Goal: Task Accomplishment & Management: Manage account settings

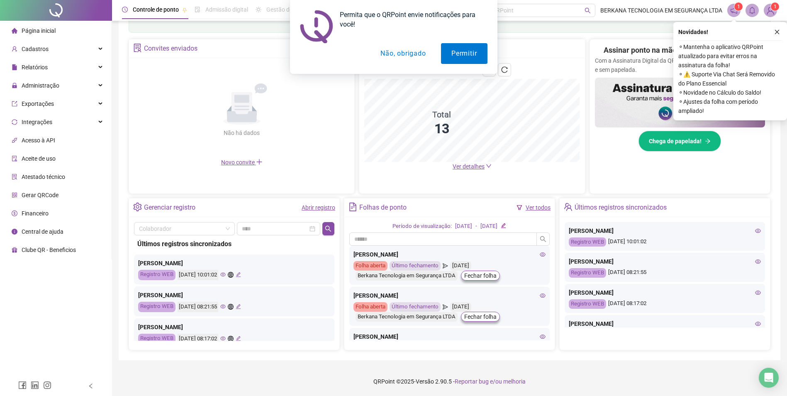
click at [404, 59] on button "Não, obrigado" at bounding box center [403, 53] width 66 height 21
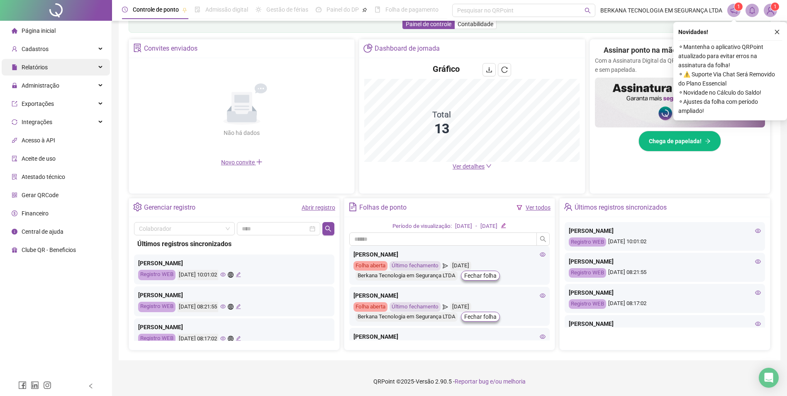
click at [78, 73] on div "Relatórios" at bounding box center [56, 67] width 108 height 17
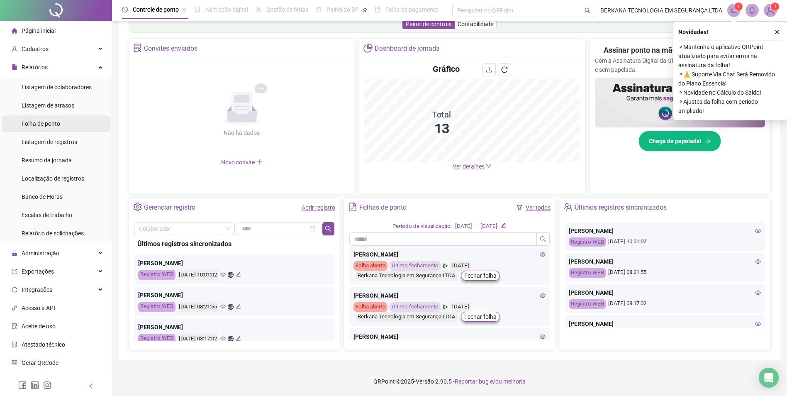
click at [82, 129] on li "Folha de ponto" at bounding box center [56, 123] width 108 height 17
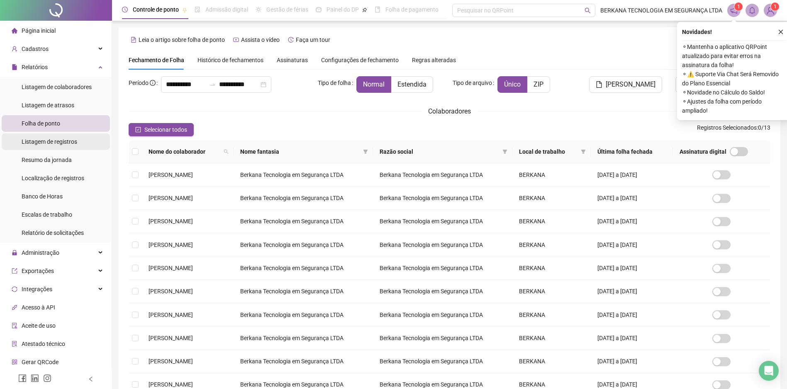
click at [84, 139] on li "Listagem de registros" at bounding box center [56, 142] width 108 height 17
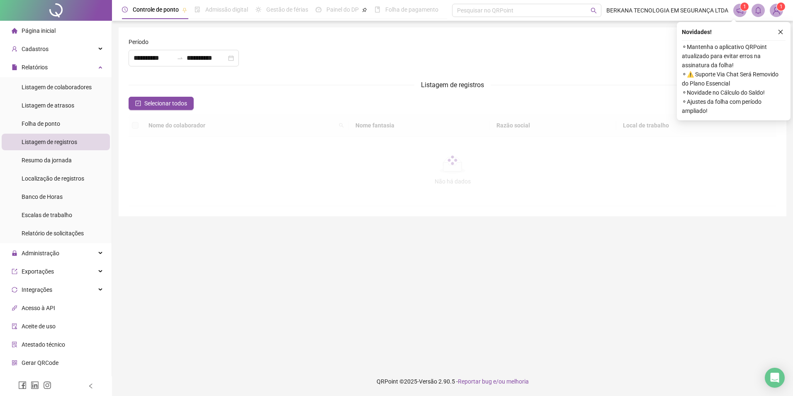
type input "**********"
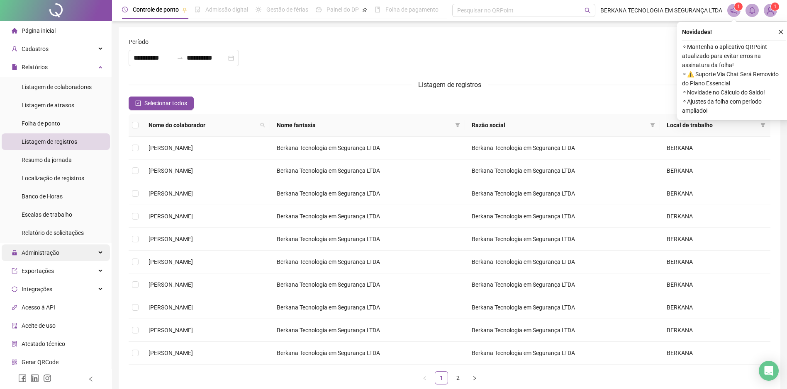
click at [83, 254] on div "Administração" at bounding box center [56, 253] width 108 height 17
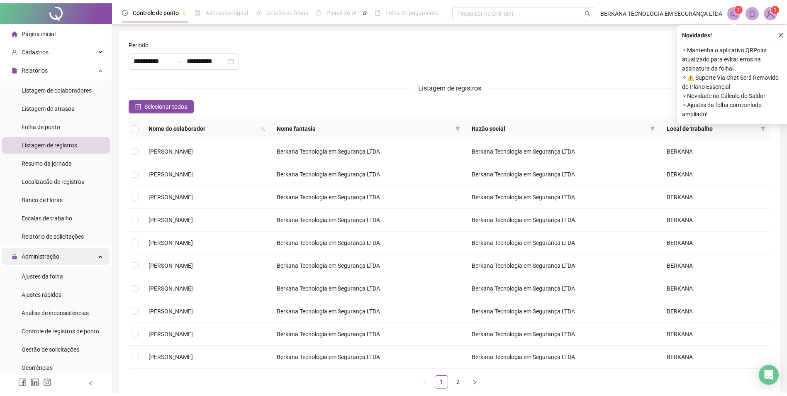
scroll to position [41, 0]
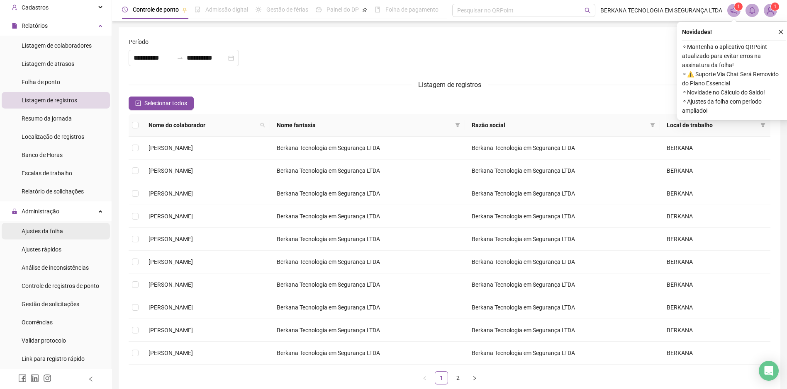
click at [70, 224] on li "Ajustes da folha" at bounding box center [56, 231] width 108 height 17
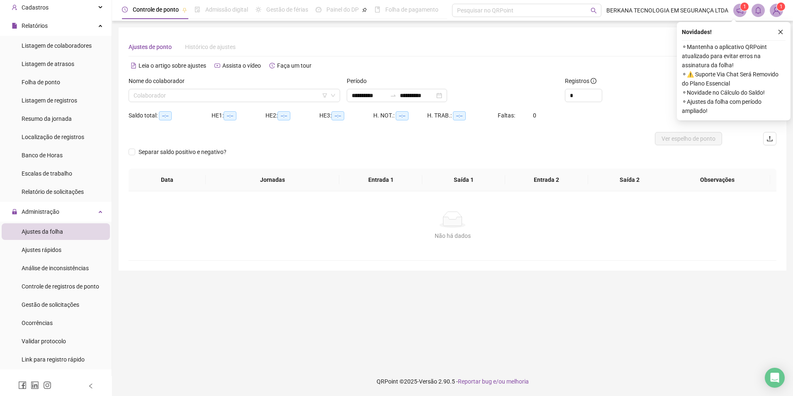
type input "**********"
click at [334, 90] on span at bounding box center [235, 95] width 202 height 12
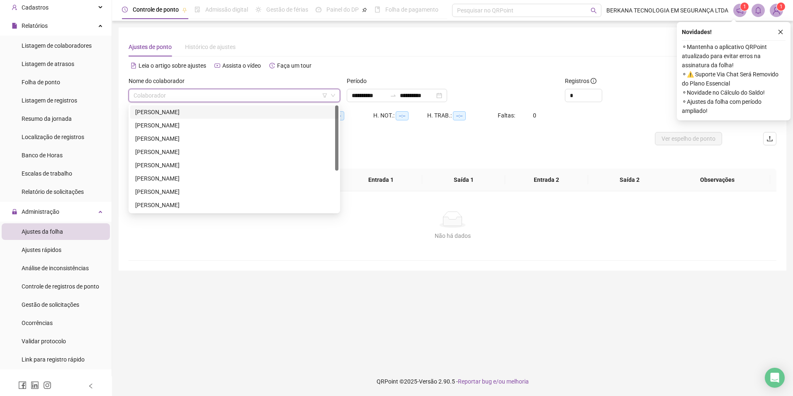
click at [292, 109] on div "[PERSON_NAME]" at bounding box center [234, 111] width 198 height 9
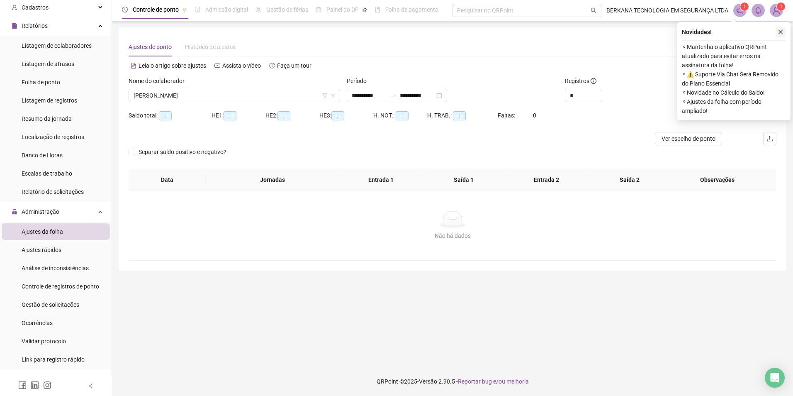
click at [783, 32] on icon "close" at bounding box center [781, 32] width 6 height 6
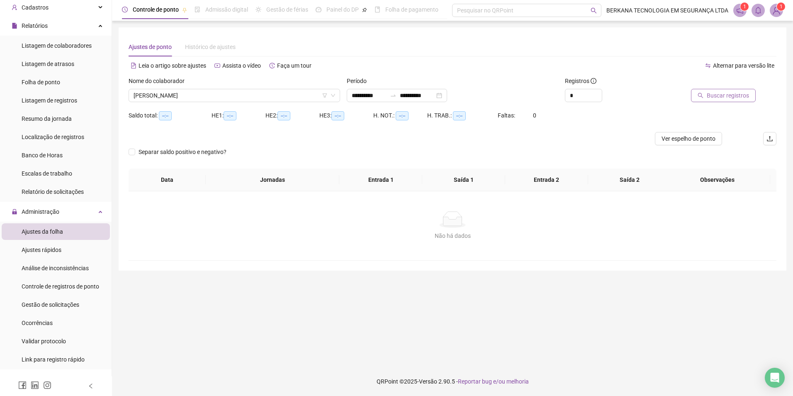
click at [708, 95] on button "Buscar registros" at bounding box center [723, 95] width 65 height 13
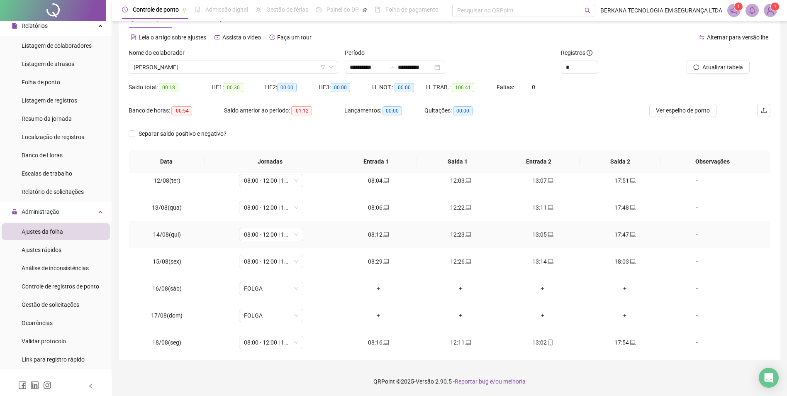
scroll to position [308, 0]
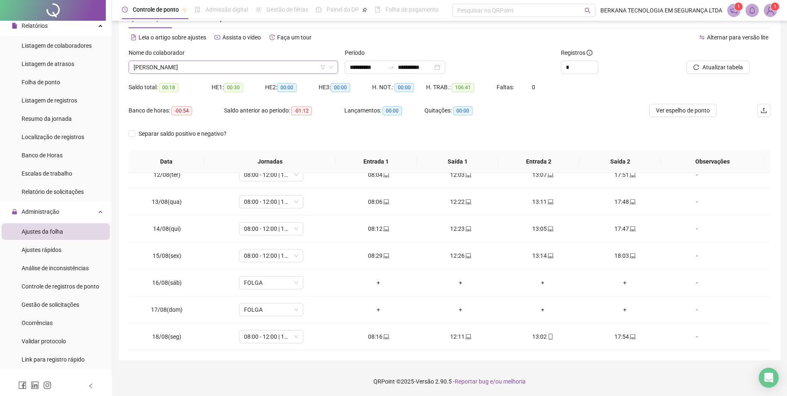
click at [328, 70] on span "[PERSON_NAME]" at bounding box center [233, 67] width 199 height 12
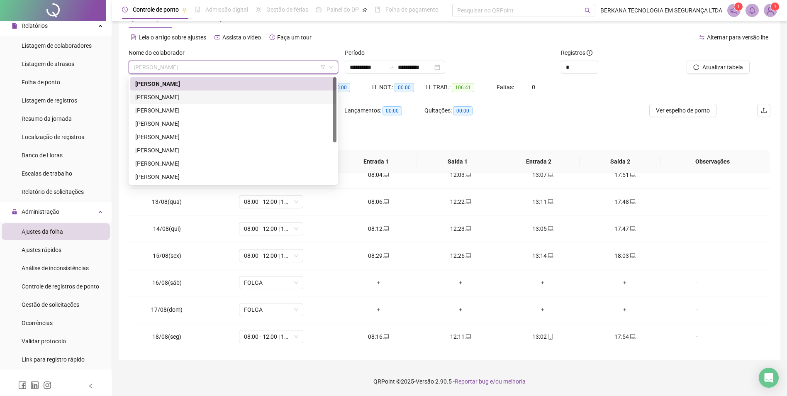
click at [304, 95] on div "[PERSON_NAME]" at bounding box center [233, 96] width 196 height 9
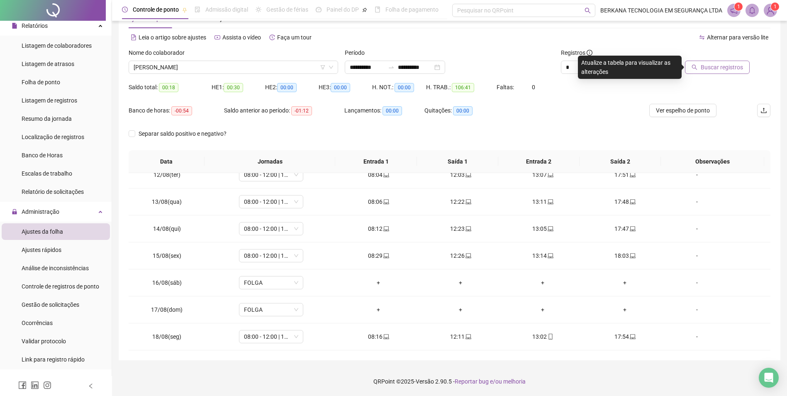
click at [728, 69] on span "Buscar registros" at bounding box center [721, 67] width 42 height 9
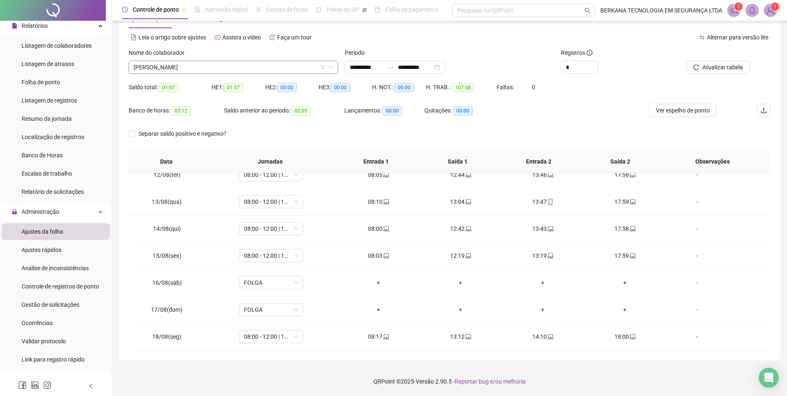
click at [329, 69] on icon "down" at bounding box center [330, 67] width 5 height 5
click at [325, 73] on span "[PERSON_NAME]" at bounding box center [233, 67] width 199 height 12
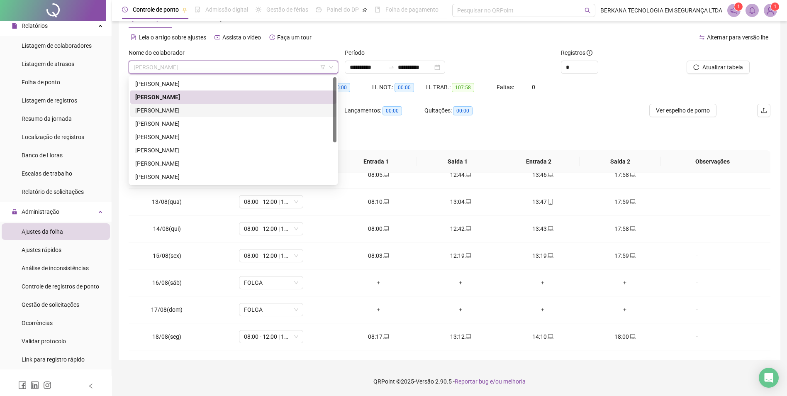
click at [272, 109] on div "[PERSON_NAME]" at bounding box center [233, 110] width 196 height 9
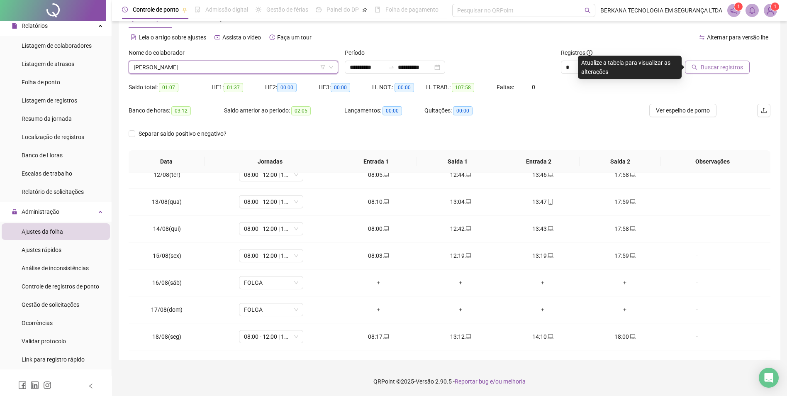
click at [695, 64] on icon "search" at bounding box center [694, 67] width 6 height 6
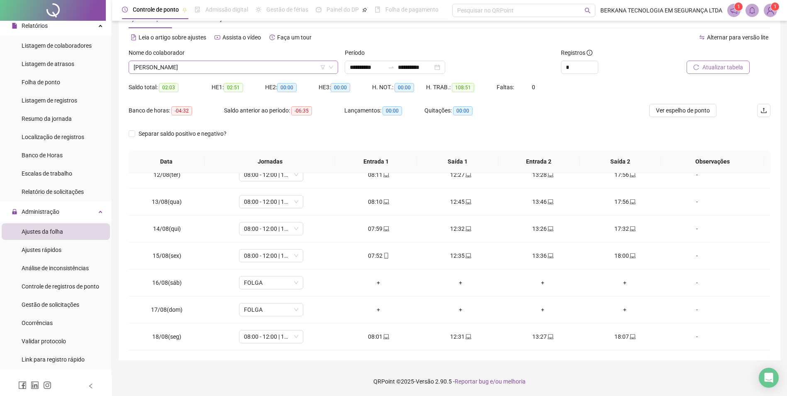
click at [329, 67] on icon "down" at bounding box center [330, 67] width 5 height 5
click at [323, 66] on icon "filter" at bounding box center [322, 67] width 5 height 5
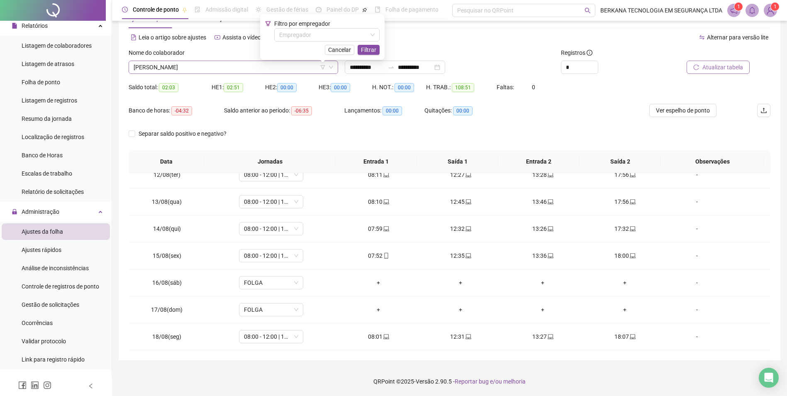
click at [323, 66] on icon "filter" at bounding box center [322, 67] width 5 height 5
click at [332, 66] on icon "down" at bounding box center [330, 67] width 5 height 5
click at [272, 62] on span "[PERSON_NAME]" at bounding box center [233, 67] width 199 height 12
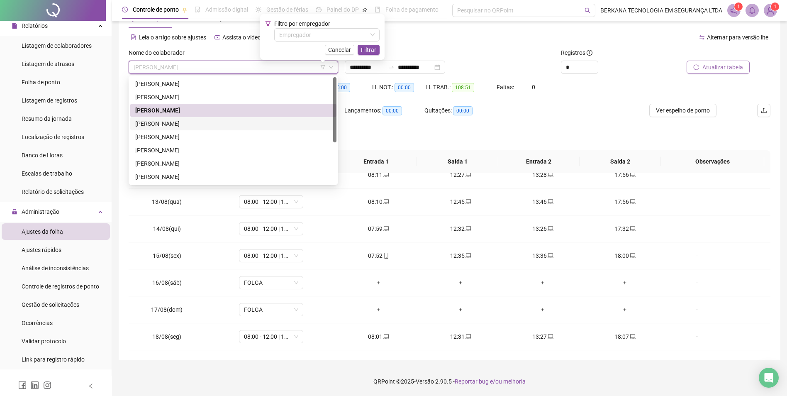
click at [240, 119] on div "[PERSON_NAME]" at bounding box center [233, 123] width 196 height 9
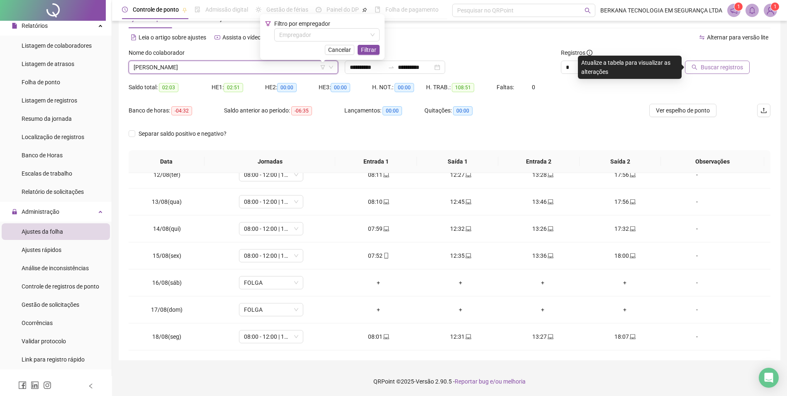
click at [726, 69] on span "Buscar registros" at bounding box center [721, 67] width 42 height 9
click at [307, 68] on span "[PERSON_NAME]" at bounding box center [233, 67] width 199 height 12
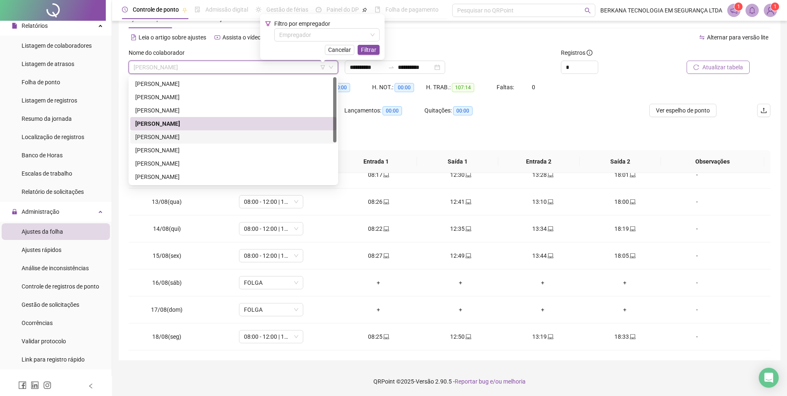
click at [268, 138] on div "[PERSON_NAME]" at bounding box center [233, 136] width 196 height 9
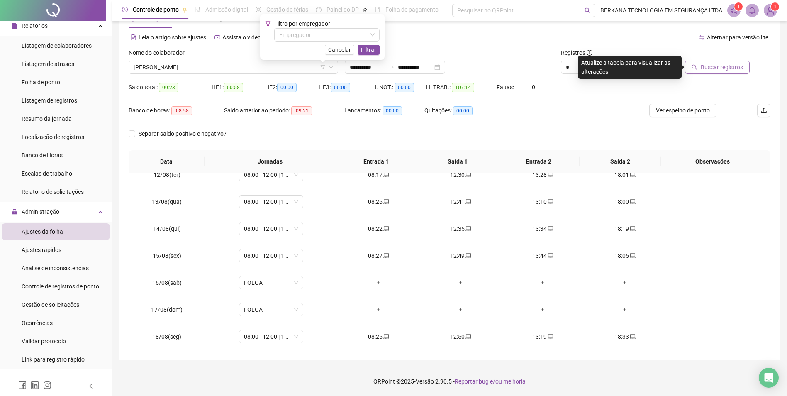
click at [717, 64] on span "Buscar registros" at bounding box center [721, 67] width 42 height 9
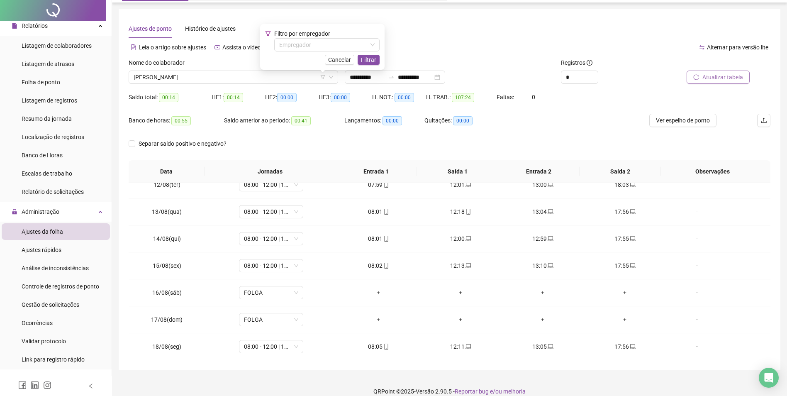
scroll to position [28, 0]
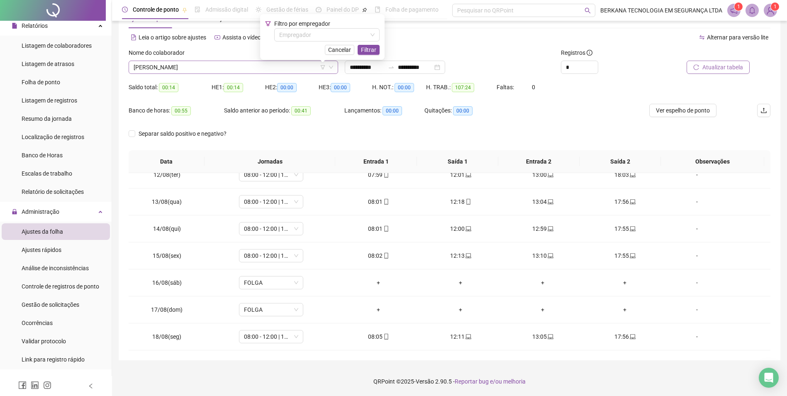
click at [230, 66] on span "[PERSON_NAME]" at bounding box center [233, 67] width 199 height 12
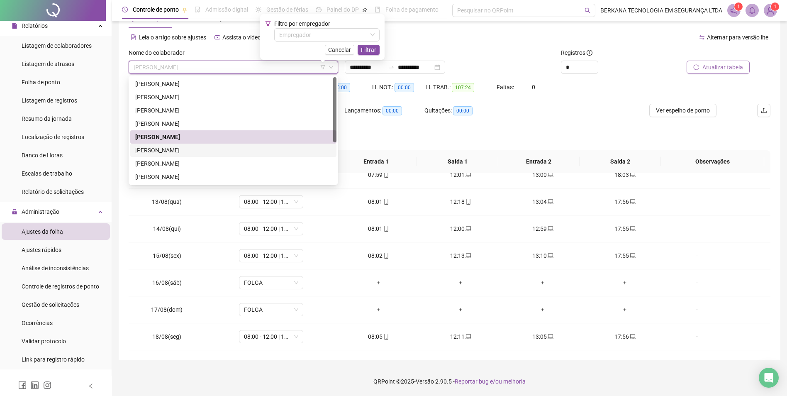
click at [196, 151] on div "[PERSON_NAME]" at bounding box center [233, 150] width 196 height 9
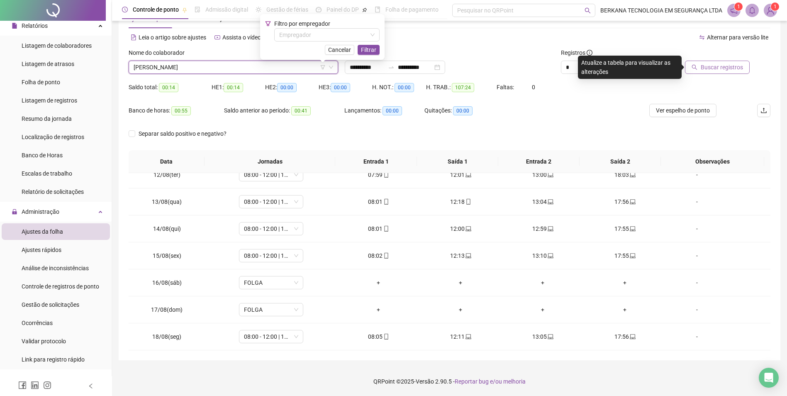
click at [713, 59] on div at bounding box center [709, 54] width 81 height 12
click at [713, 63] on span "Buscar registros" at bounding box center [721, 67] width 42 height 9
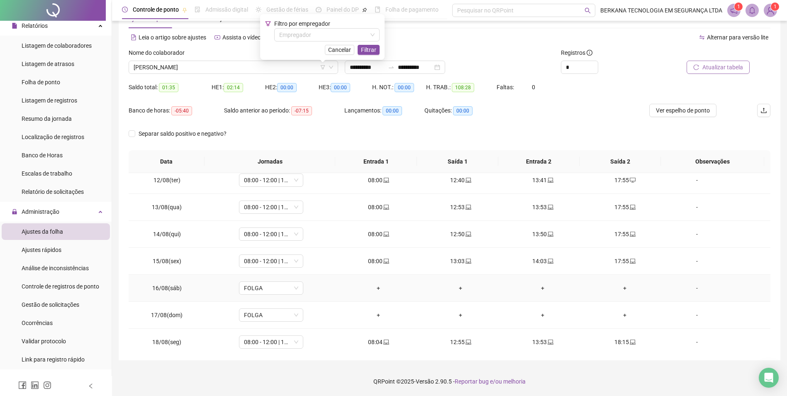
scroll to position [308, 0]
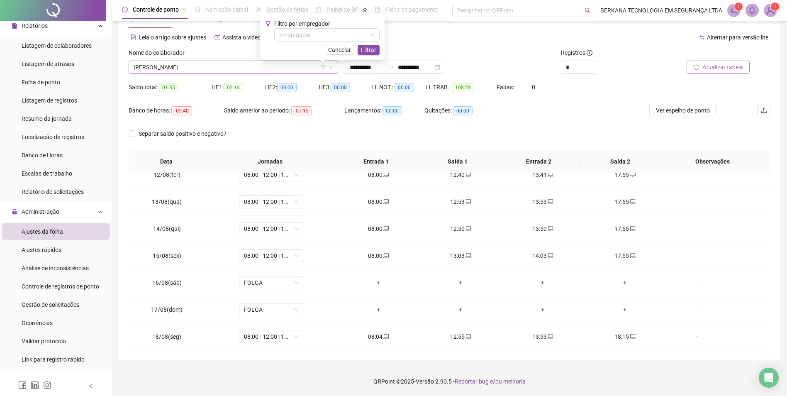
click at [277, 70] on span "[PERSON_NAME]" at bounding box center [233, 67] width 199 height 12
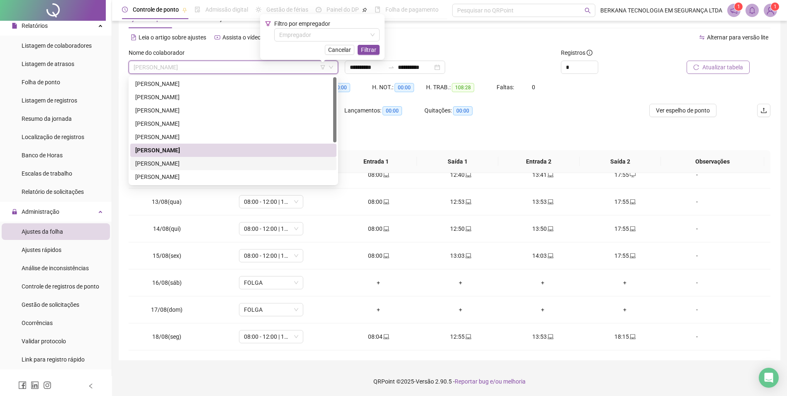
click at [218, 165] on div "[PERSON_NAME]" at bounding box center [233, 163] width 196 height 9
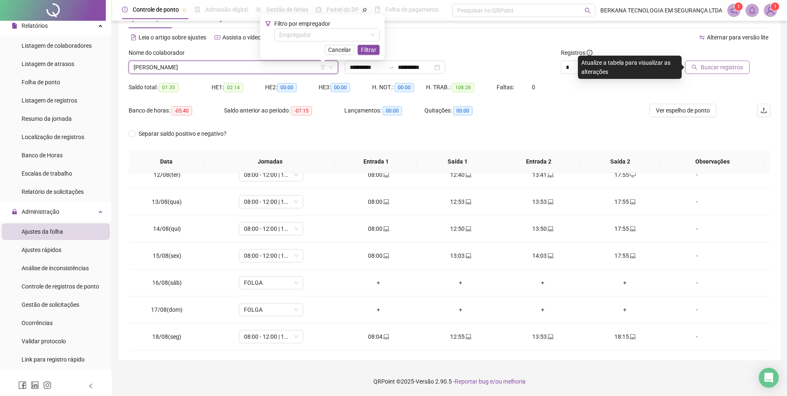
click at [705, 70] on span "Buscar registros" at bounding box center [721, 67] width 42 height 9
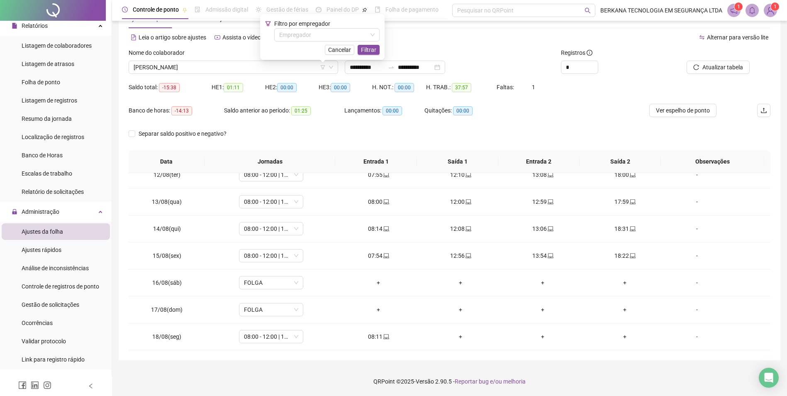
click at [544, 138] on div "Separar saldo positivo e negativo?" at bounding box center [450, 138] width 642 height 23
click at [310, 66] on span "[PERSON_NAME]" at bounding box center [233, 67] width 199 height 12
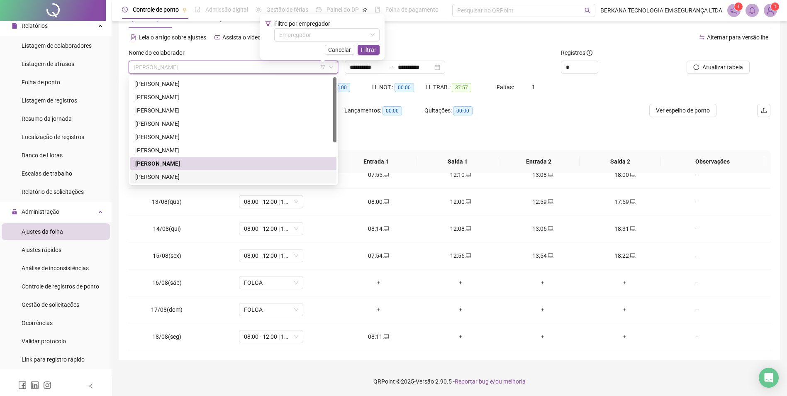
click at [233, 179] on div "[PERSON_NAME]" at bounding box center [233, 176] width 196 height 9
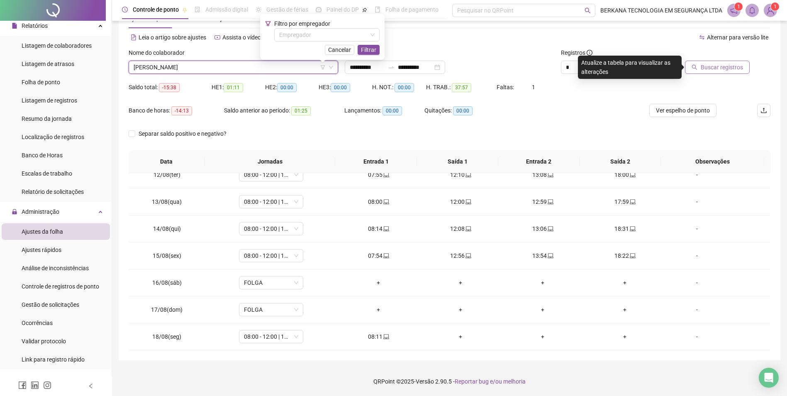
click at [709, 66] on span "Buscar registros" at bounding box center [721, 67] width 42 height 9
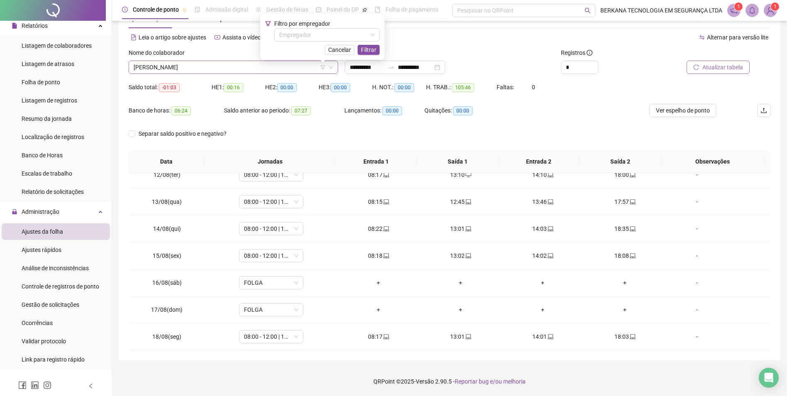
click at [254, 65] on span "[PERSON_NAME]" at bounding box center [233, 67] width 199 height 12
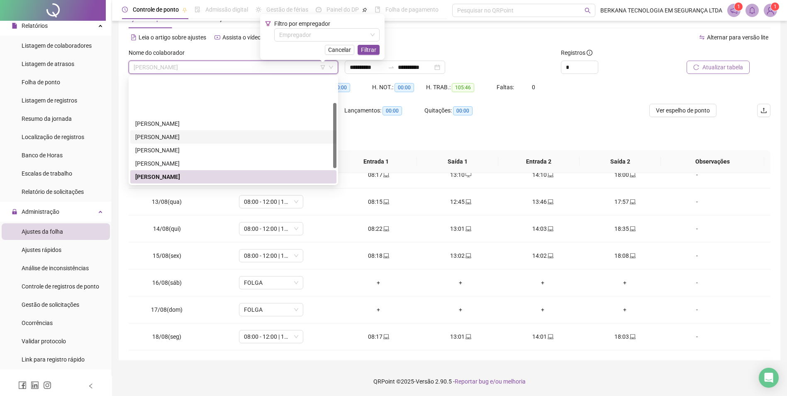
scroll to position [41, 0]
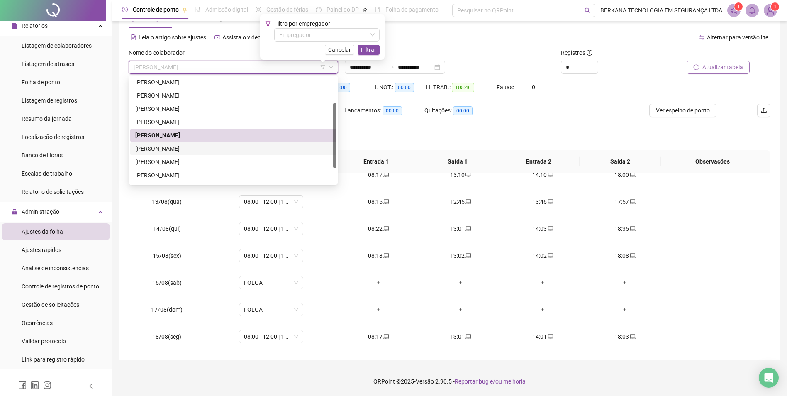
click at [218, 149] on div "[PERSON_NAME]" at bounding box center [233, 148] width 196 height 9
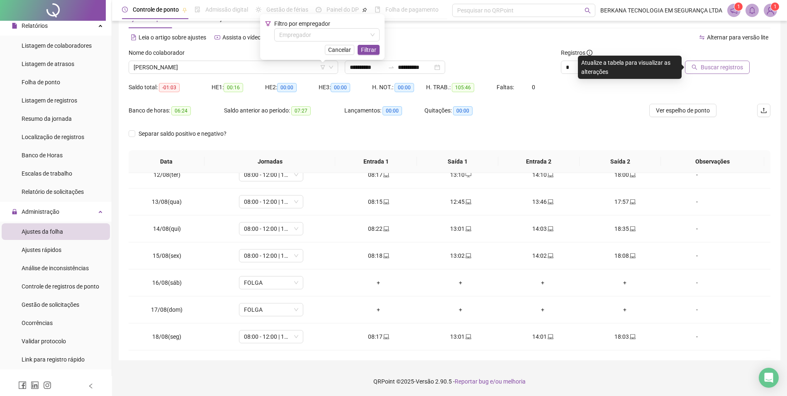
click at [702, 64] on button "Buscar registros" at bounding box center [717, 67] width 65 height 13
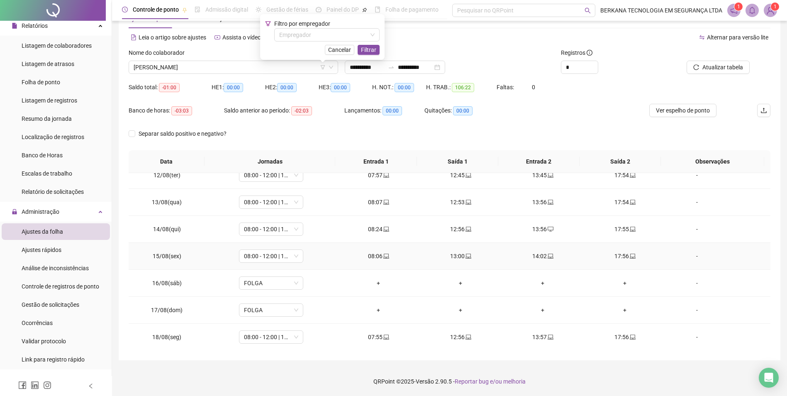
scroll to position [308, 0]
click at [343, 48] on span "Cancelar" at bounding box center [339, 49] width 23 height 9
click at [272, 68] on span "[PERSON_NAME]" at bounding box center [233, 67] width 199 height 12
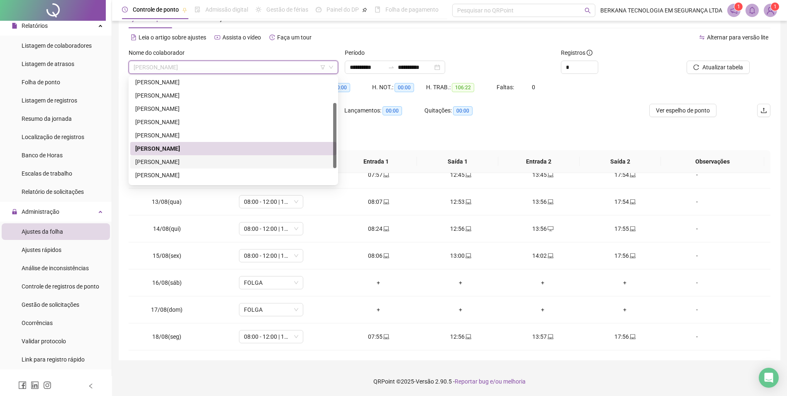
click at [246, 160] on div "[PERSON_NAME]" at bounding box center [233, 161] width 196 height 9
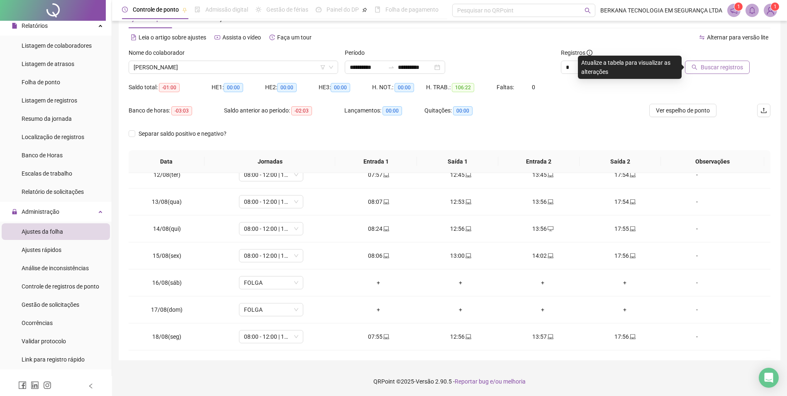
click at [709, 73] on div "Buscar registros" at bounding box center [719, 64] width 108 height 32
click at [708, 68] on span "Buscar registros" at bounding box center [721, 67] width 42 height 9
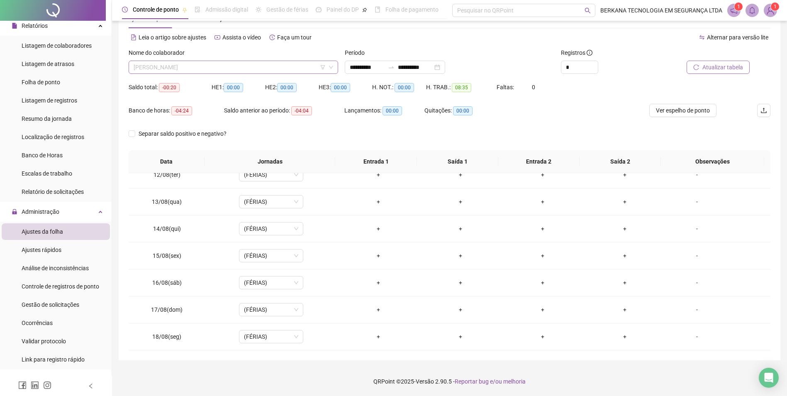
click at [216, 68] on span "[PERSON_NAME]" at bounding box center [233, 67] width 199 height 12
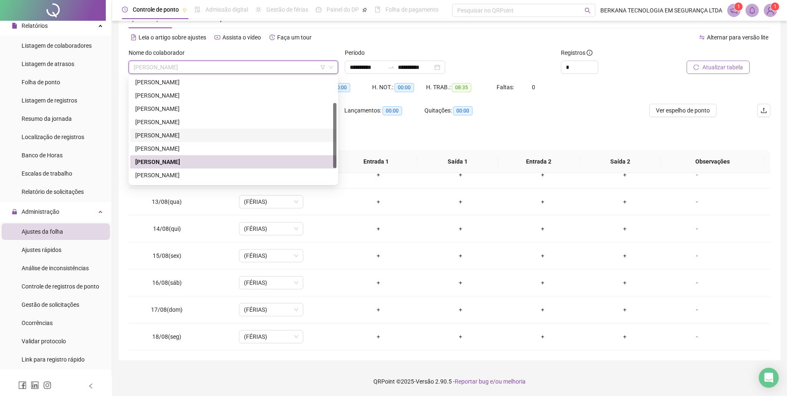
scroll to position [66, 0]
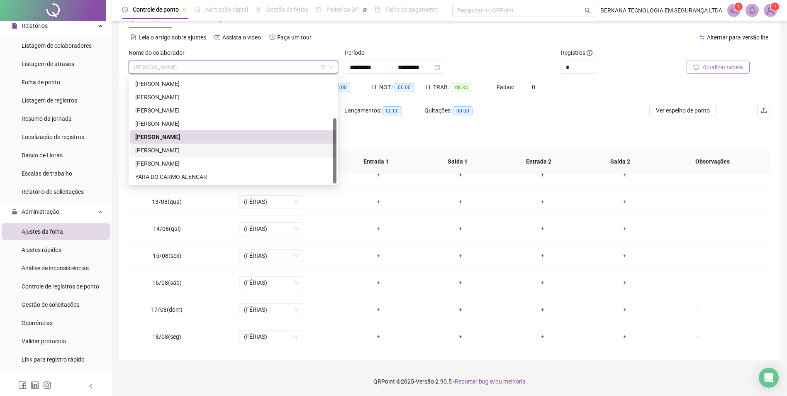
click at [207, 147] on div "[PERSON_NAME]" at bounding box center [233, 150] width 196 height 9
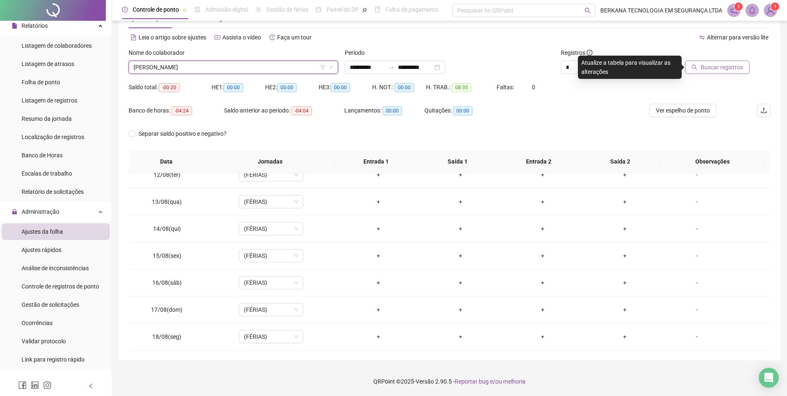
click at [708, 65] on span "Buscar registros" at bounding box center [721, 67] width 42 height 9
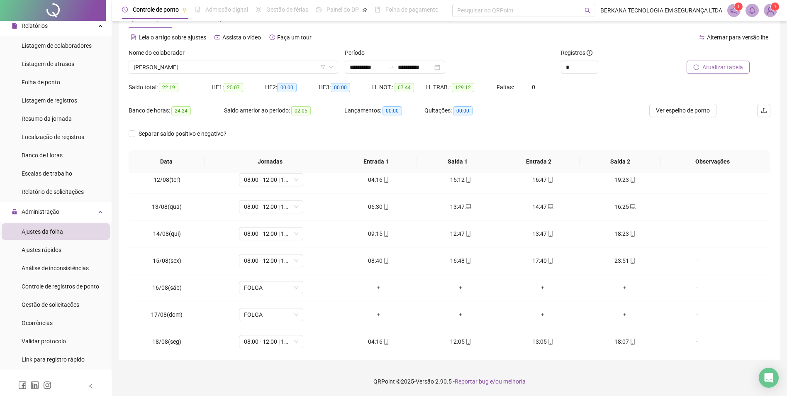
scroll to position [308, 0]
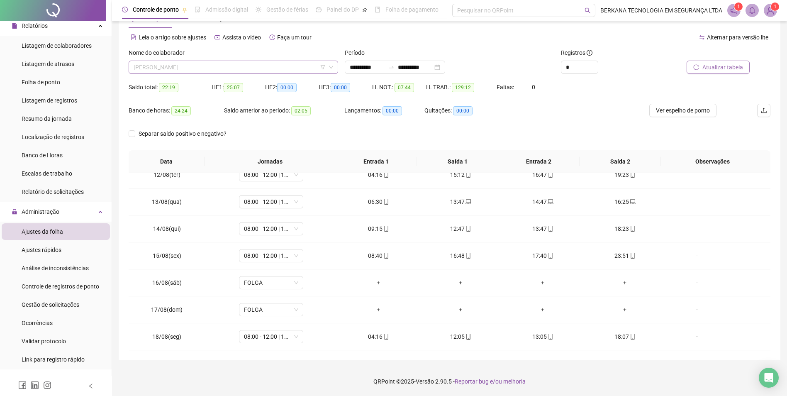
click at [214, 72] on span "[PERSON_NAME]" at bounding box center [233, 67] width 199 height 12
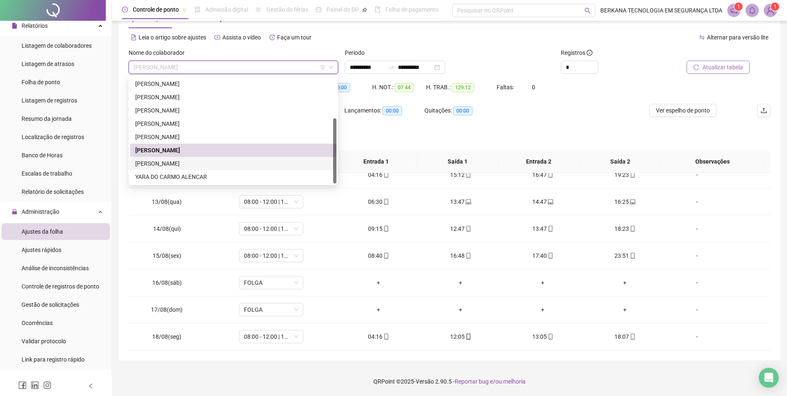
click at [196, 163] on div "[PERSON_NAME]" at bounding box center [233, 163] width 196 height 9
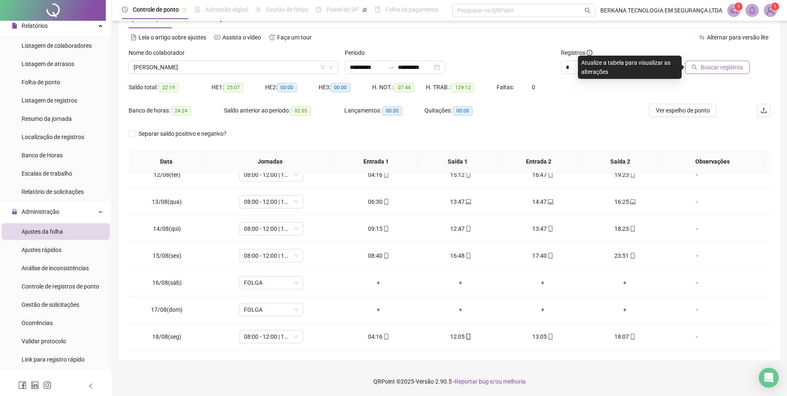
click at [695, 64] on icon "search" at bounding box center [694, 67] width 6 height 6
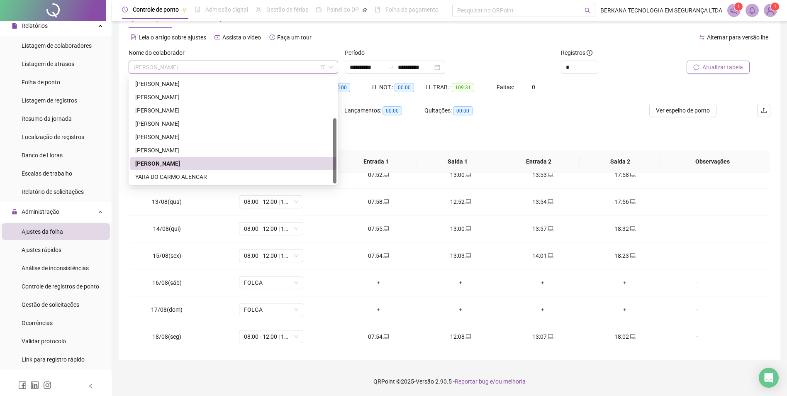
click at [274, 67] on span "[PERSON_NAME]" at bounding box center [233, 67] width 199 height 12
click at [263, 177] on div "YARA DO CARMO ALENCAR" at bounding box center [233, 176] width 196 height 9
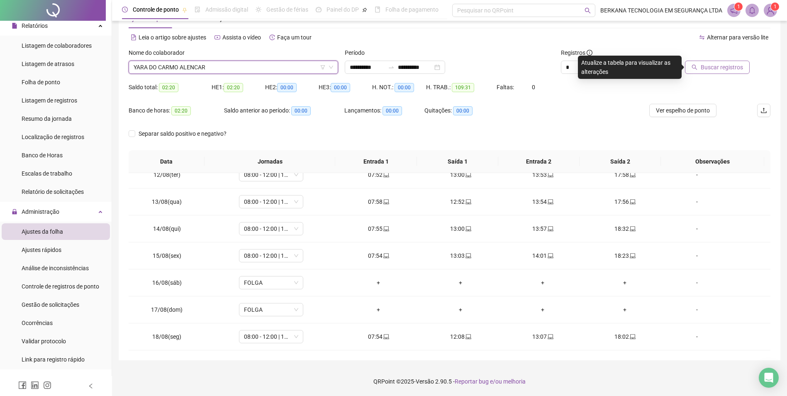
click at [708, 69] on span "Buscar registros" at bounding box center [721, 67] width 42 height 9
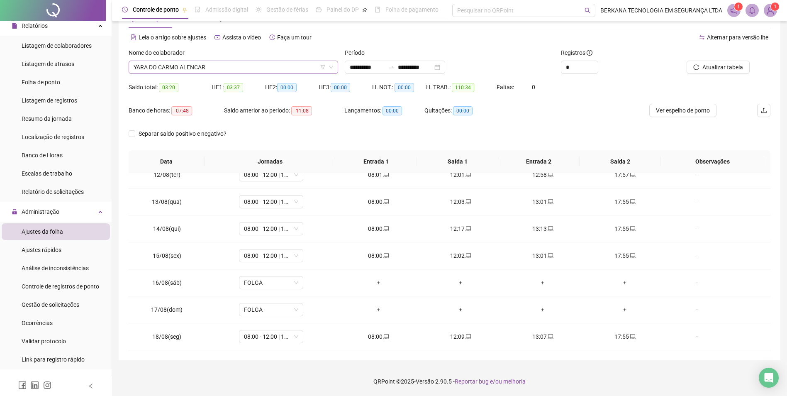
click at [291, 67] on span "YARA DO CARMO ALENCAR" at bounding box center [233, 67] width 199 height 12
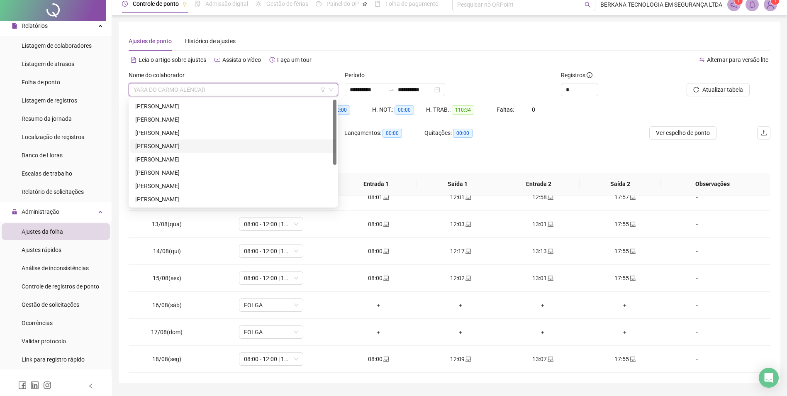
scroll to position [0, 0]
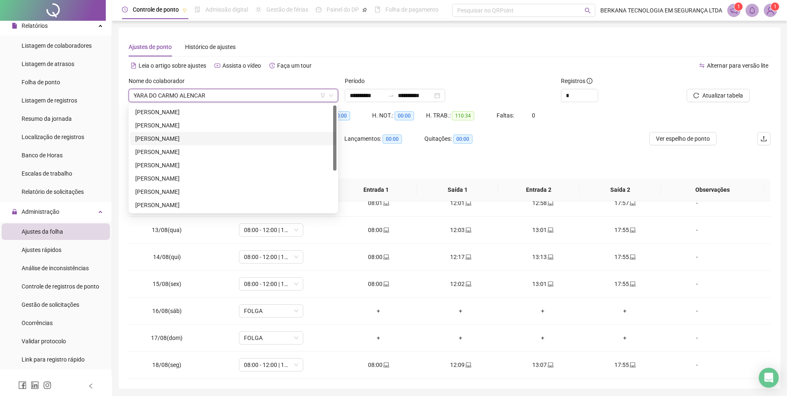
click at [495, 65] on div "Alternar para versão lite" at bounding box center [610, 65] width 321 height 13
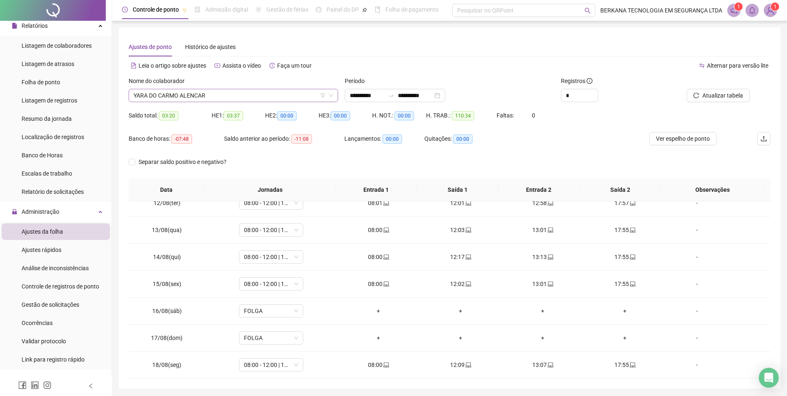
click at [271, 96] on span "YARA DO CARMO ALENCAR" at bounding box center [233, 95] width 199 height 12
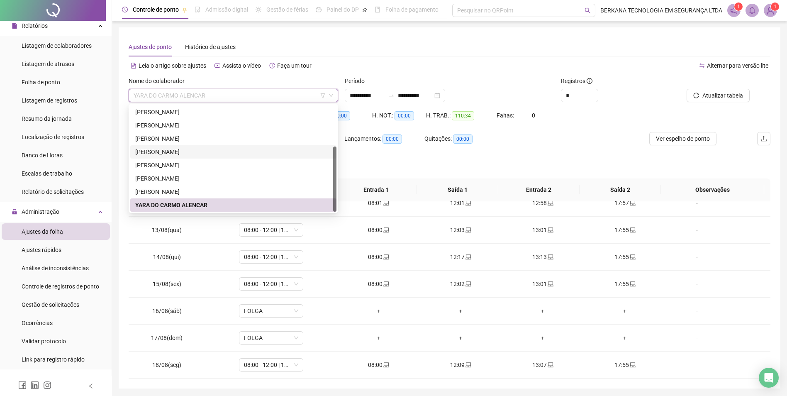
click at [234, 148] on div "[PERSON_NAME]" at bounding box center [233, 151] width 196 height 9
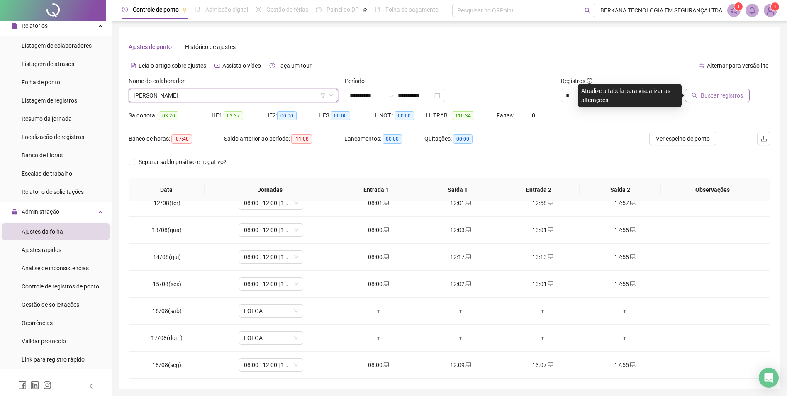
click at [692, 95] on button "Buscar registros" at bounding box center [717, 95] width 65 height 13
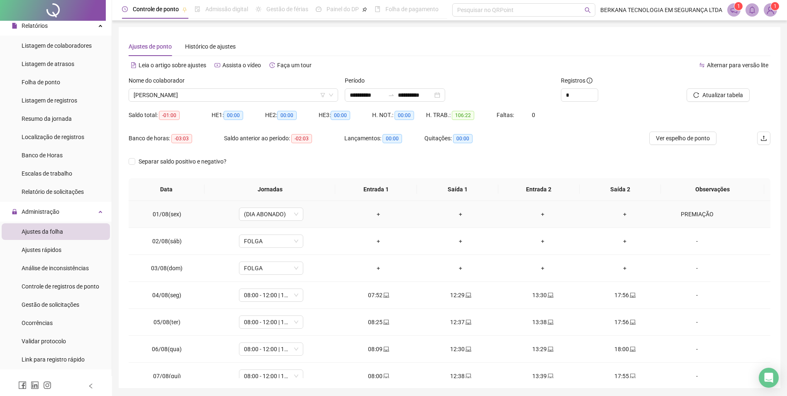
scroll to position [0, 0]
click at [61, 267] on span "Análise de inconsistências" at bounding box center [55, 268] width 67 height 7
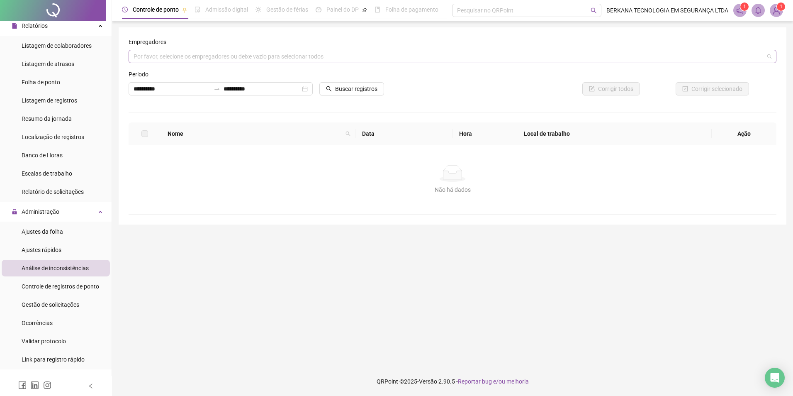
click at [311, 57] on div "Por favor, selecione os empregadores ou deixe vazio para selecionar todos" at bounding box center [453, 56] width 648 height 13
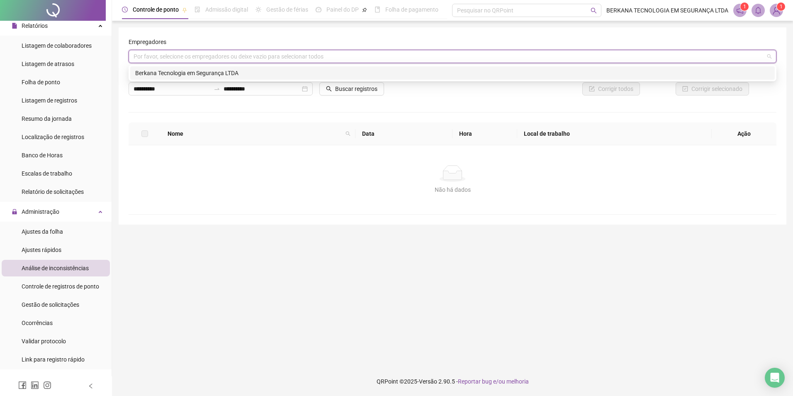
click at [291, 71] on div "Berkana Tecnologia em Segurança LTDA" at bounding box center [452, 72] width 635 height 9
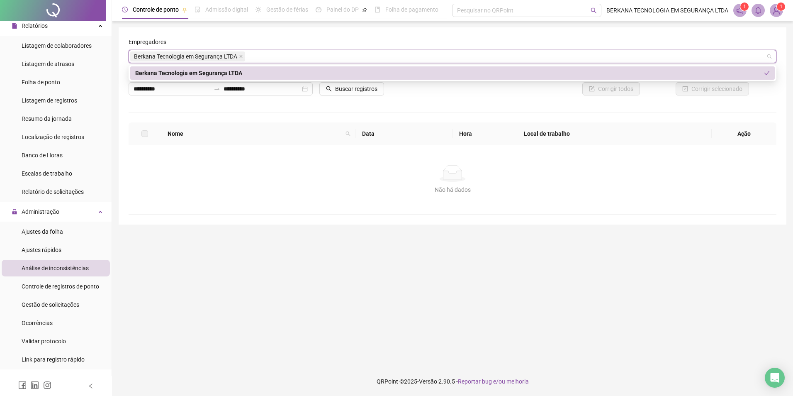
click at [290, 71] on div "Berkana Tecnologia em Segurança LTDA" at bounding box center [449, 72] width 629 height 9
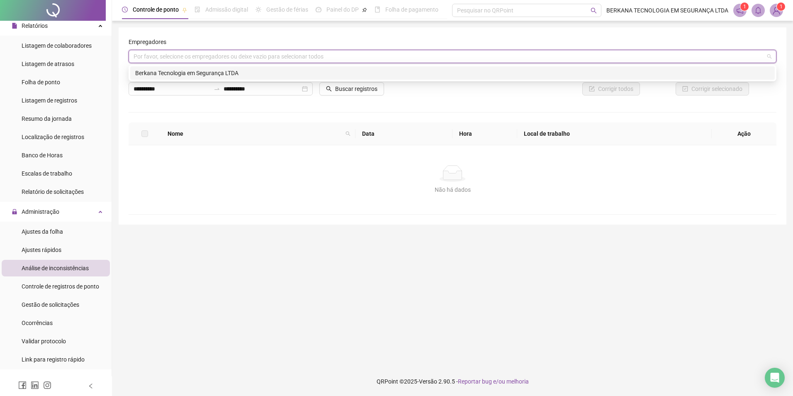
click at [287, 72] on div "Berkana Tecnologia em Segurança LTDA" at bounding box center [452, 72] width 635 height 9
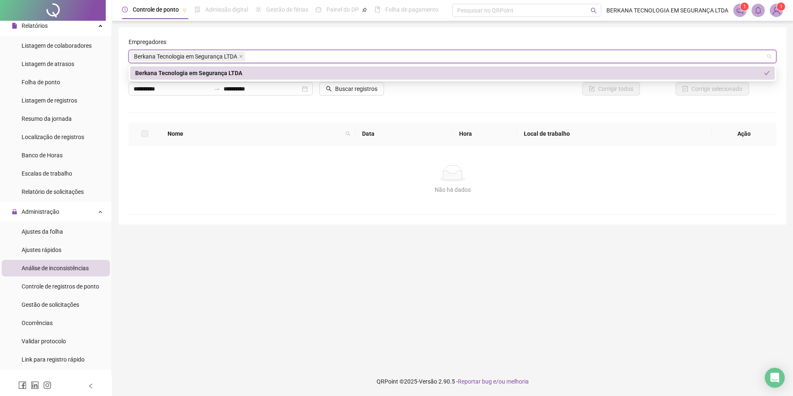
click at [423, 100] on div "Buscar registros" at bounding box center [370, 86] width 109 height 32
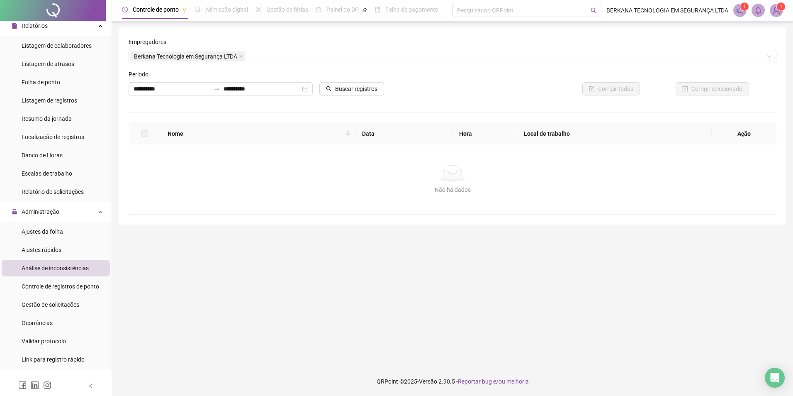
click at [429, 90] on div "**********" at bounding box center [452, 86] width 654 height 32
click at [376, 93] on button "Buscar registros" at bounding box center [351, 88] width 65 height 13
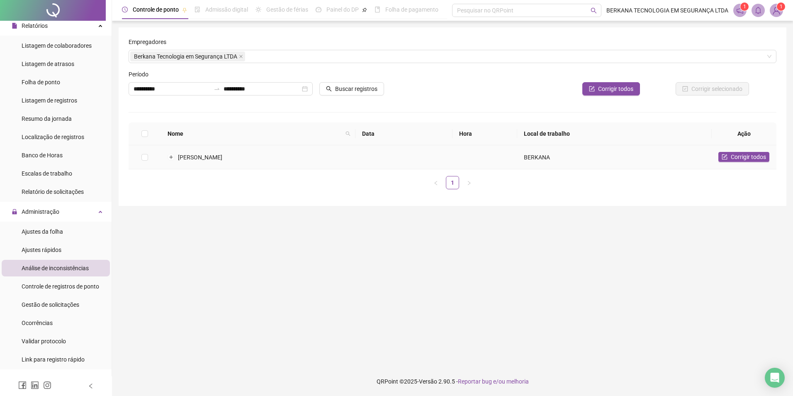
click at [514, 160] on td at bounding box center [484, 157] width 65 height 24
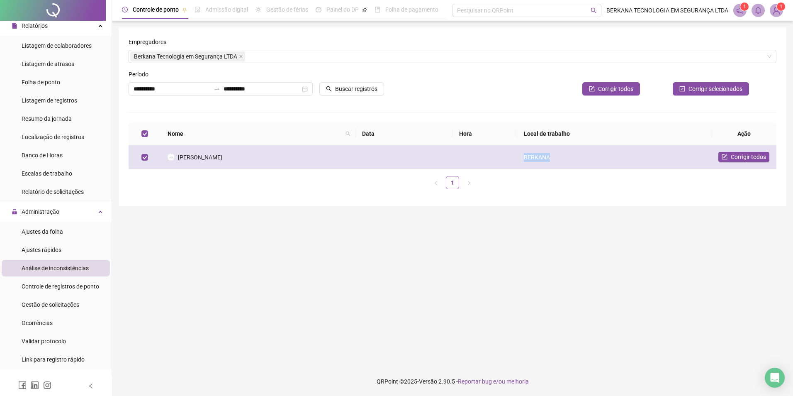
click at [514, 160] on td at bounding box center [484, 157] width 65 height 24
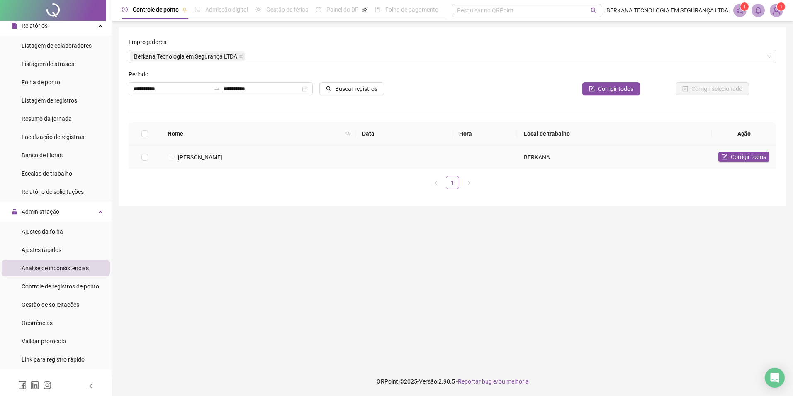
drag, startPoint x: 514, startPoint y: 160, endPoint x: 509, endPoint y: 162, distance: 5.2
click at [509, 162] on td at bounding box center [484, 157] width 65 height 24
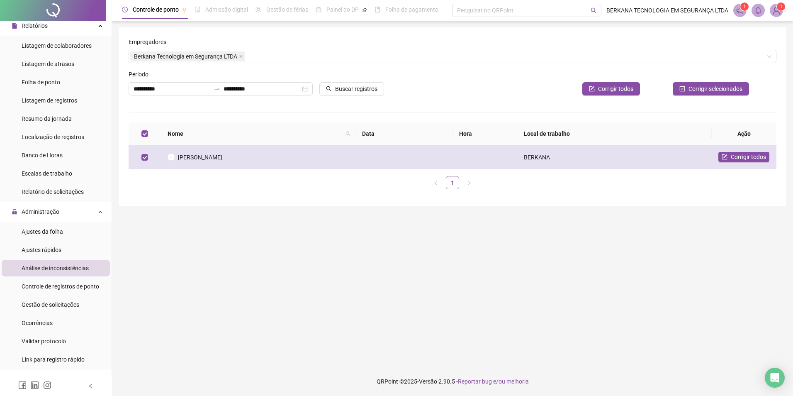
click at [500, 158] on td at bounding box center [484, 157] width 65 height 24
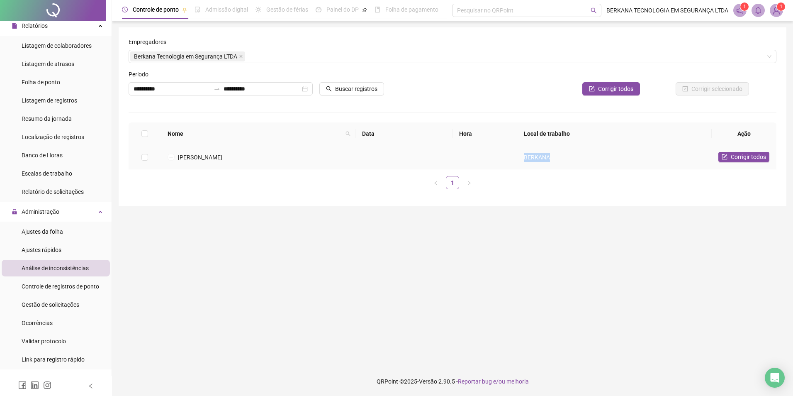
click at [500, 158] on td at bounding box center [484, 157] width 65 height 24
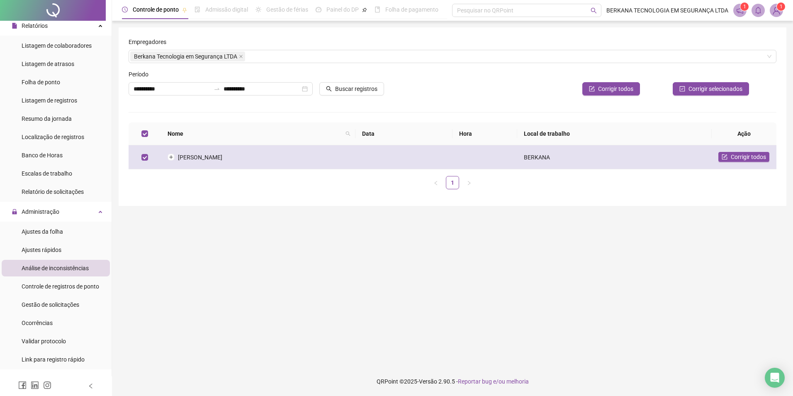
click at [507, 157] on td at bounding box center [484, 157] width 65 height 24
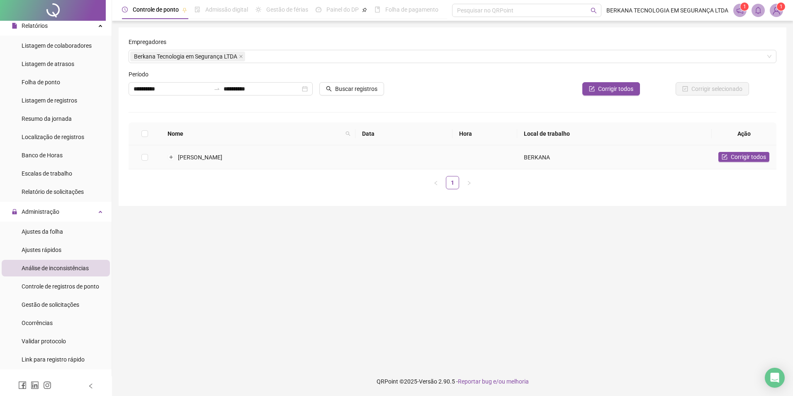
click at [507, 157] on td at bounding box center [484, 157] width 65 height 24
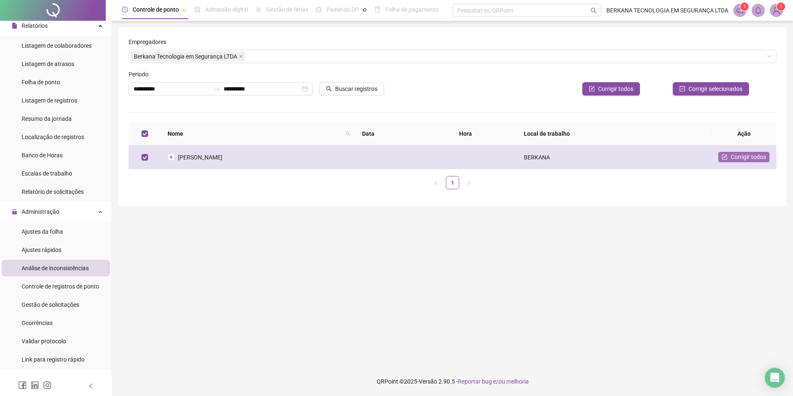
click at [732, 156] on span "Corrigir todos" at bounding box center [748, 156] width 35 height 9
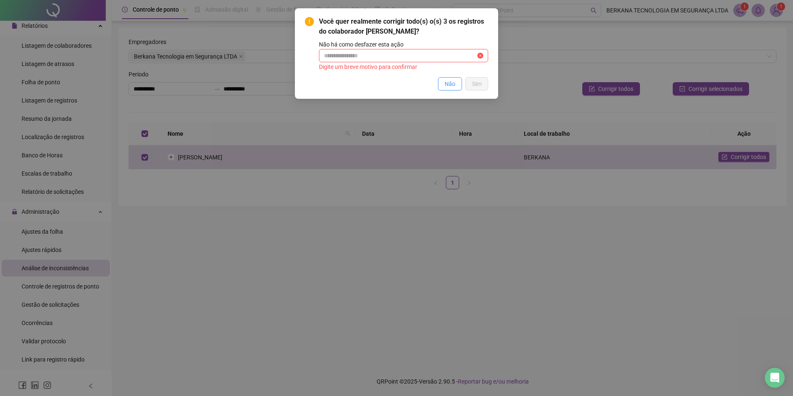
click at [445, 80] on span "Não" at bounding box center [450, 83] width 11 height 9
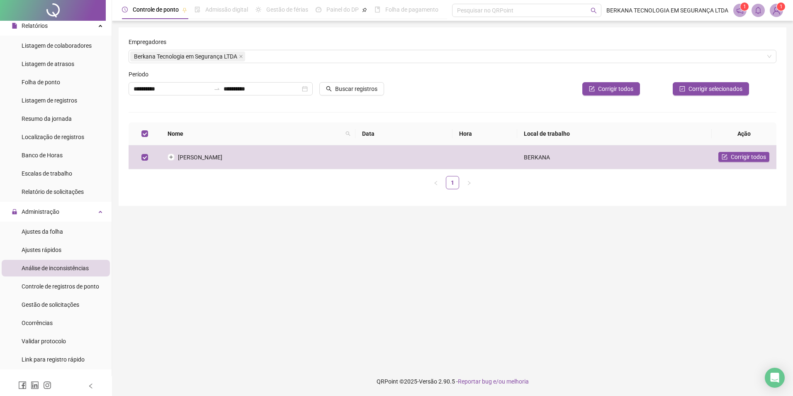
click at [520, 187] on ul "1" at bounding box center [453, 182] width 648 height 13
click at [53, 233] on span "Ajustes da folha" at bounding box center [42, 231] width 41 height 7
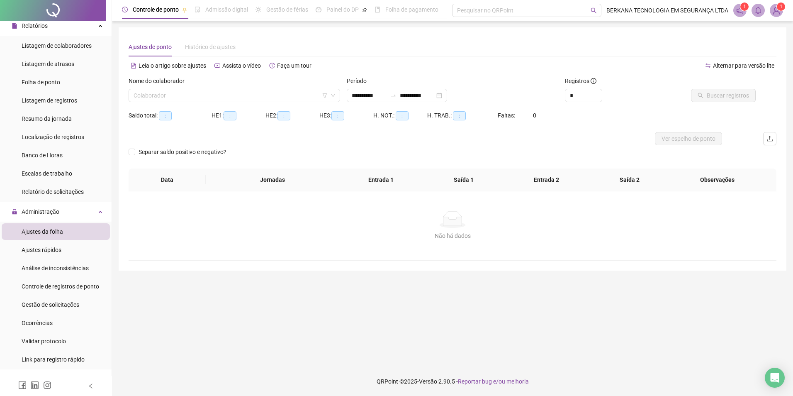
type input "**********"
click at [53, 245] on div "Ajustes rápidos" at bounding box center [42, 249] width 40 height 17
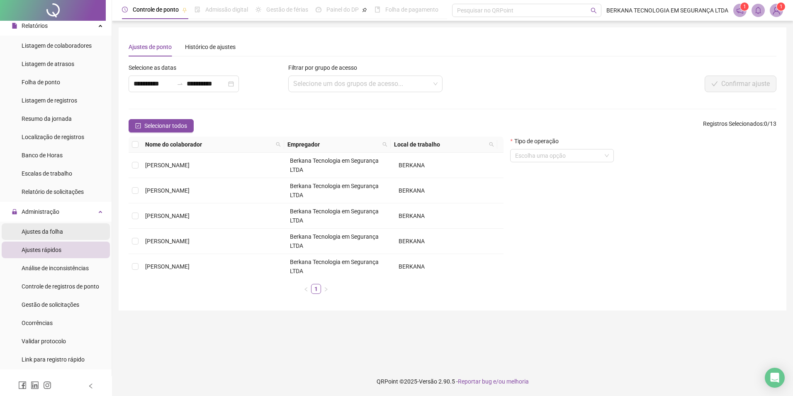
click at [51, 231] on span "Ajustes da folha" at bounding box center [42, 231] width 41 height 7
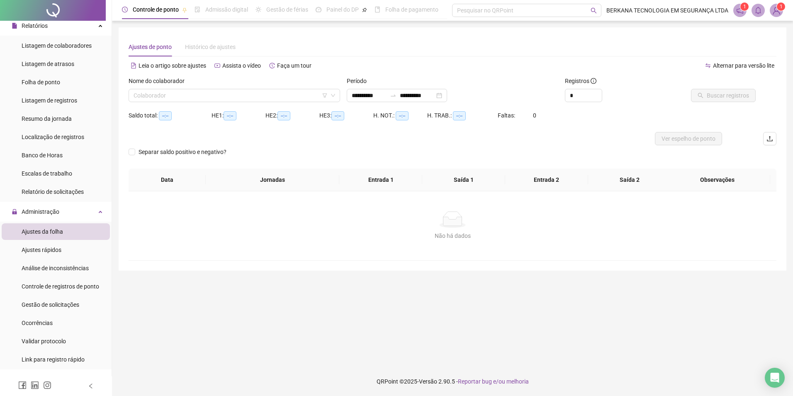
type input "**********"
click at [213, 94] on input "search" at bounding box center [231, 95] width 194 height 12
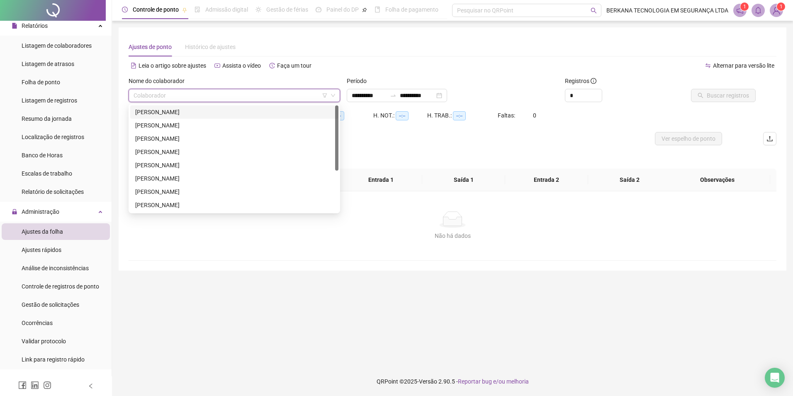
click at [206, 110] on div "[PERSON_NAME]" at bounding box center [234, 111] width 198 height 9
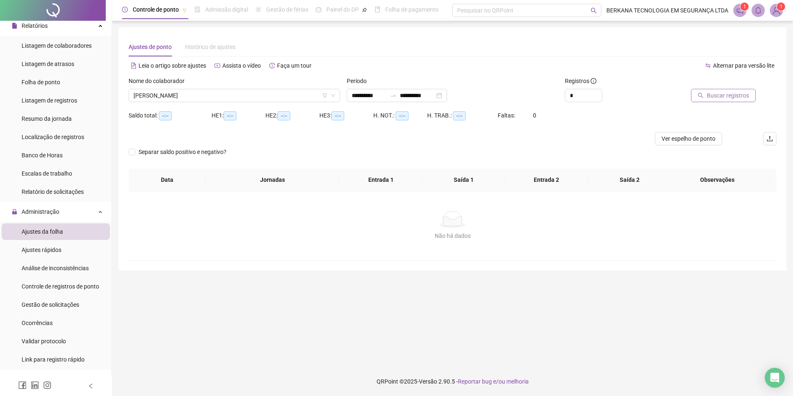
click at [714, 95] on span "Buscar registros" at bounding box center [728, 95] width 42 height 9
